Goal: Task Accomplishment & Management: Manage account settings

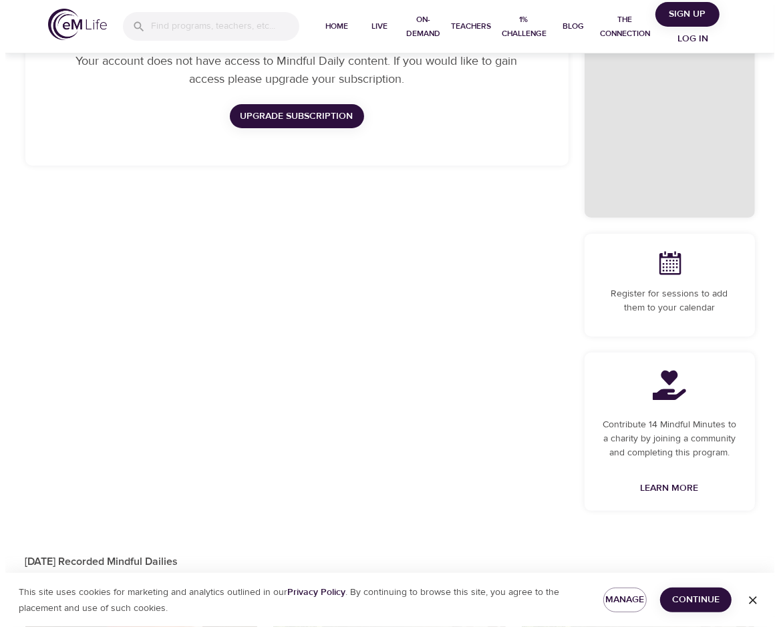
scroll to position [67, 0]
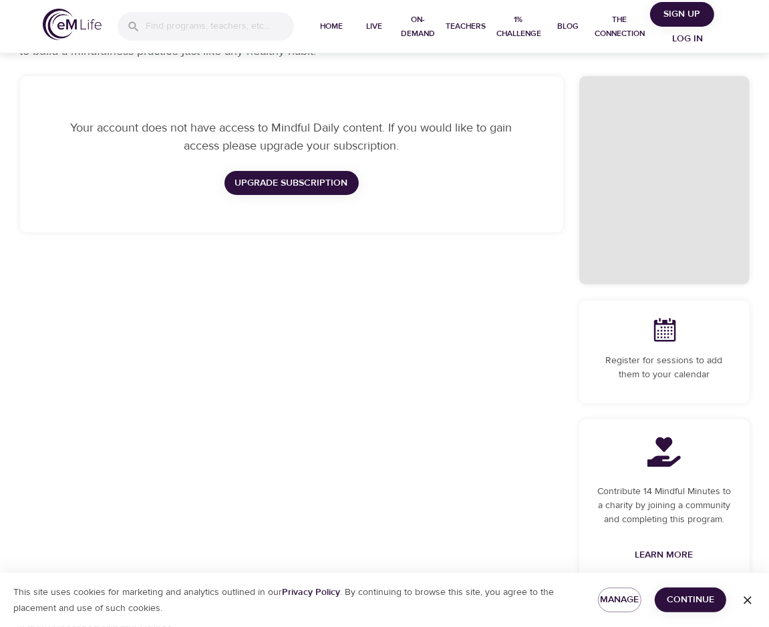
click at [691, 33] on span "Log in" at bounding box center [687, 39] width 53 height 17
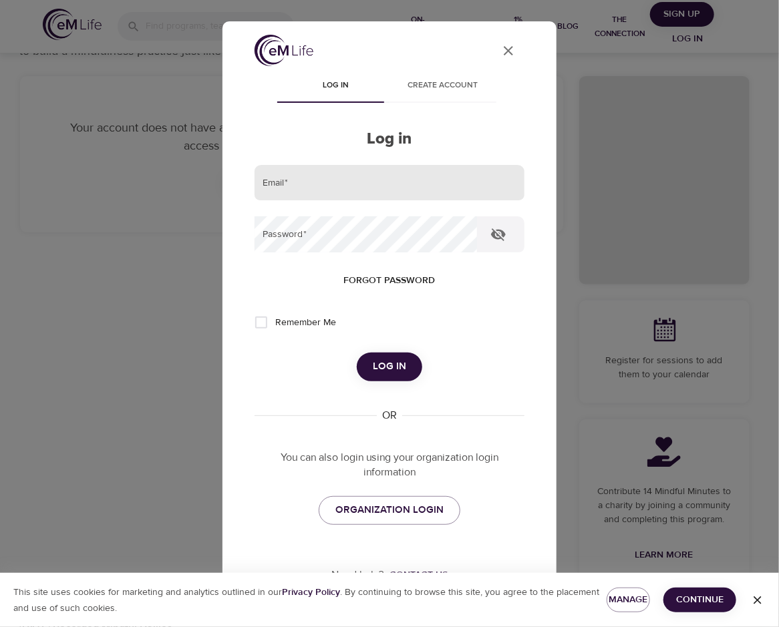
click at [348, 173] on input "email" at bounding box center [390, 183] width 270 height 36
click at [307, 189] on input "email" at bounding box center [390, 183] width 270 height 36
click at [366, 525] on div "Log in Create account Log in Email   * Password   * Forgot password Remember Me…" at bounding box center [390, 306] width 270 height 470
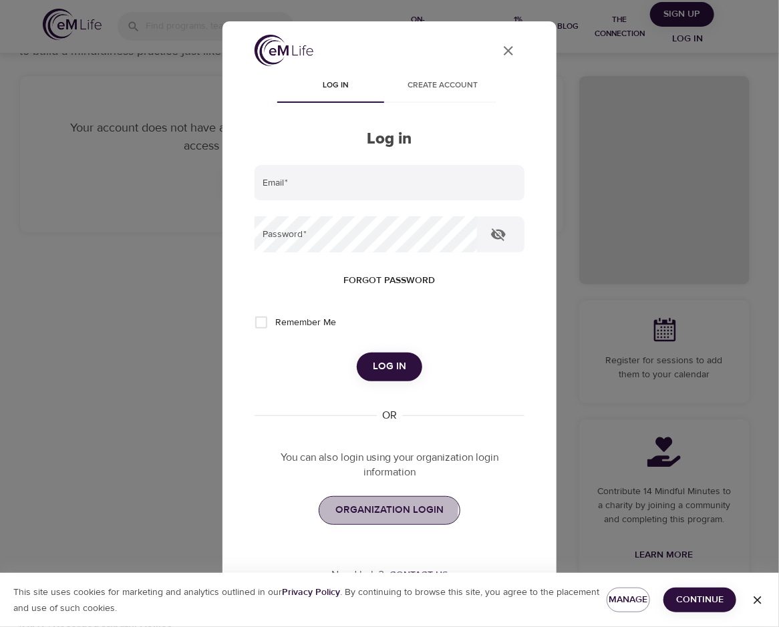
click at [345, 507] on span "ORGANIZATION LOGIN" at bounding box center [389, 510] width 108 height 17
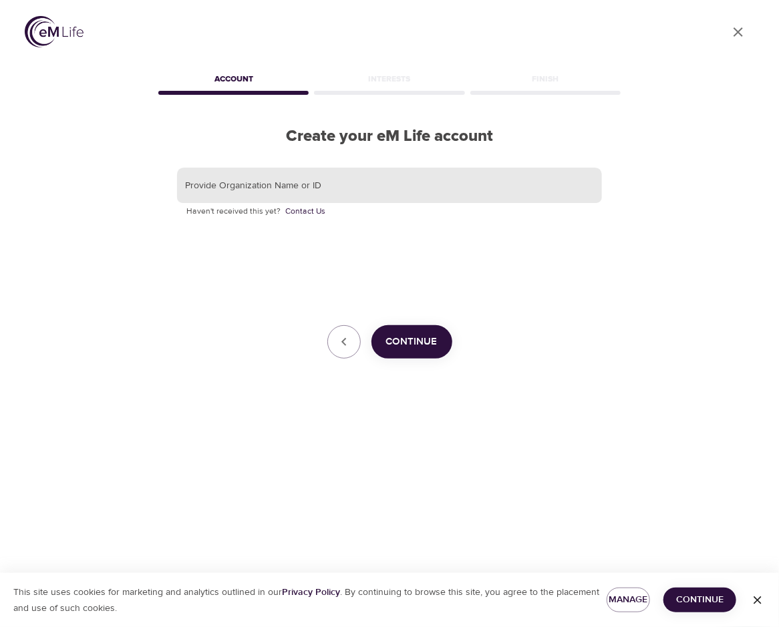
click at [277, 184] on input "text" at bounding box center [389, 186] width 425 height 36
type input "CNO"
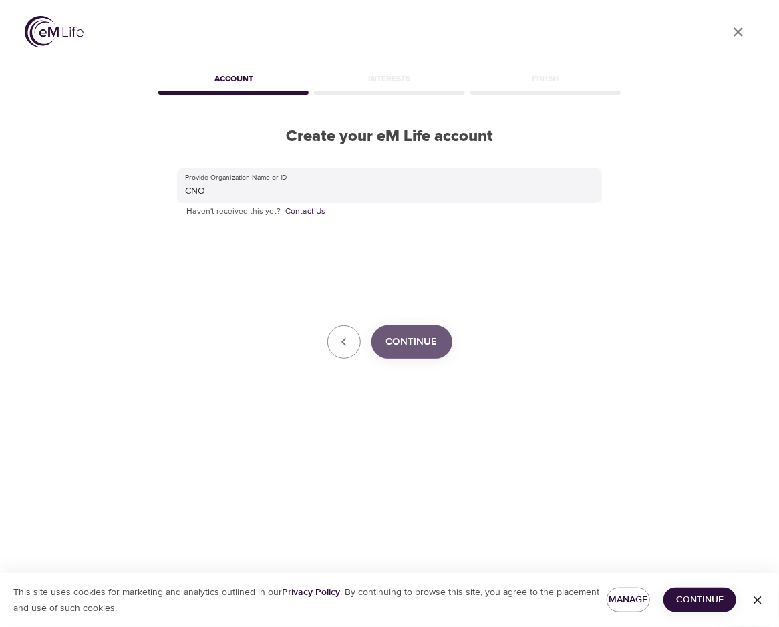
click at [400, 339] on span "Continue" at bounding box center [411, 341] width 51 height 17
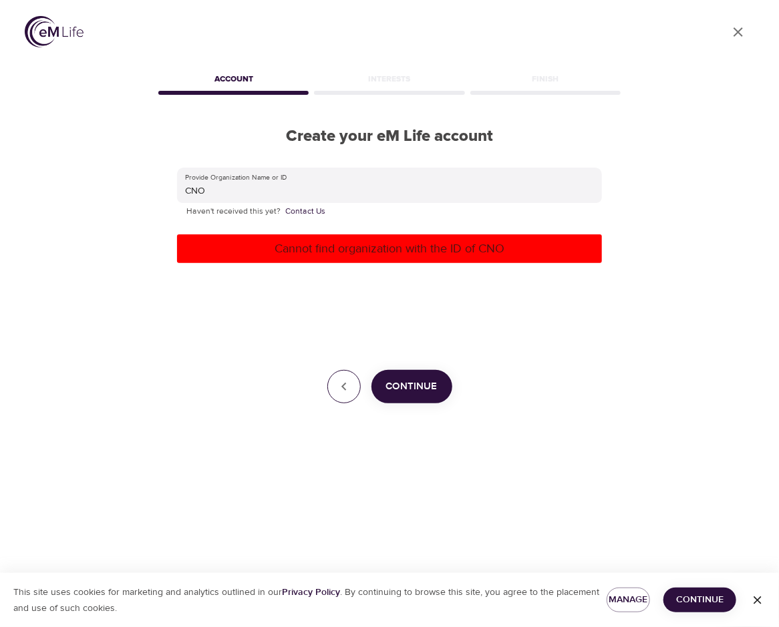
click at [339, 387] on icon "button" at bounding box center [344, 387] width 16 height 16
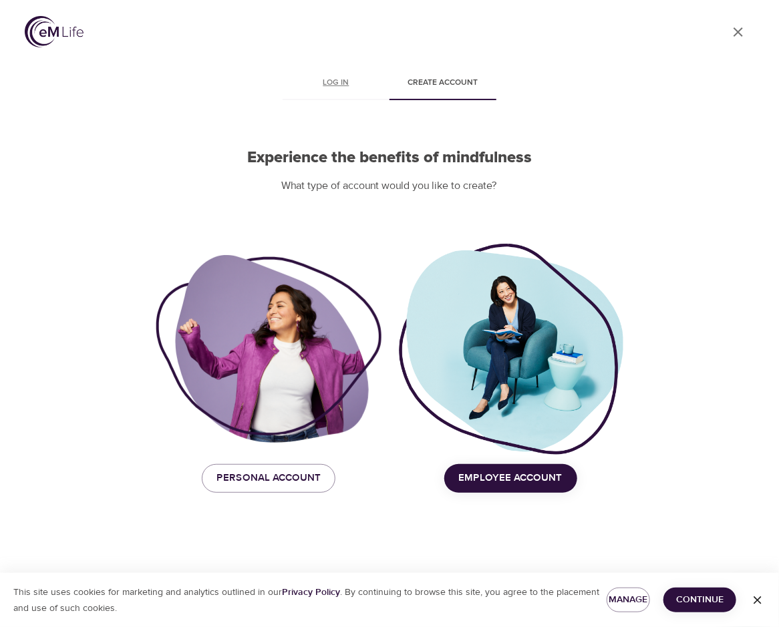
click at [339, 87] on span "Log in" at bounding box center [336, 83] width 91 height 14
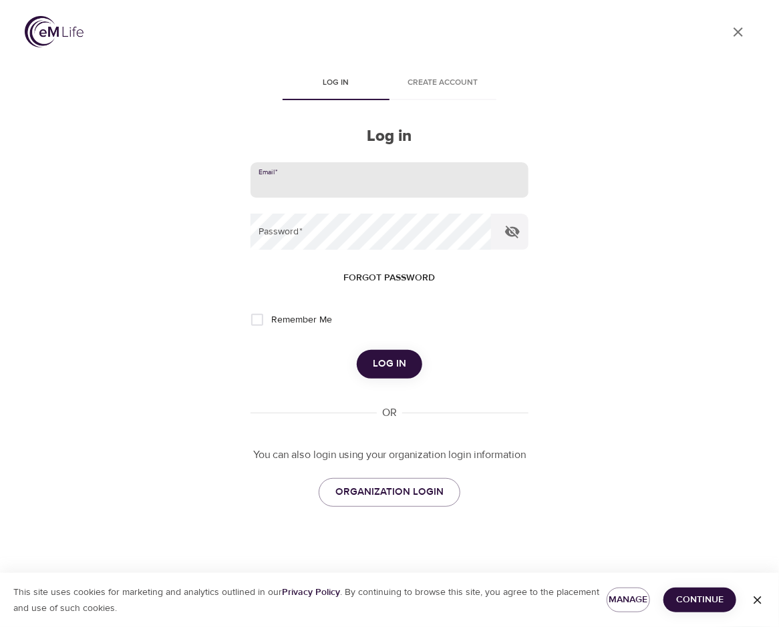
click at [332, 178] on input "email" at bounding box center [390, 180] width 278 height 36
type input "j.wahl@banklife.com"
click at [357, 350] on button "Log in" at bounding box center [389, 364] width 65 height 28
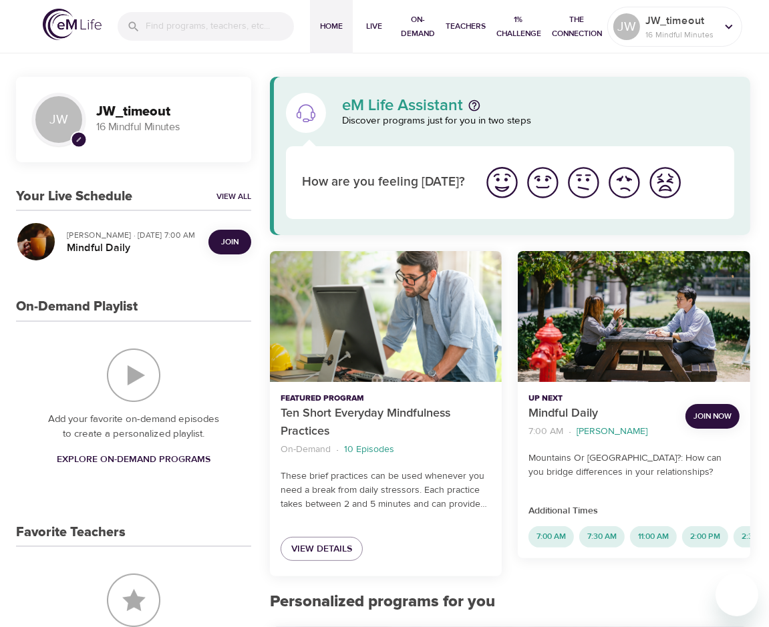
click at [235, 239] on span "Join" at bounding box center [229, 242] width 17 height 14
